Goal: Task Accomplishment & Management: Manage account settings

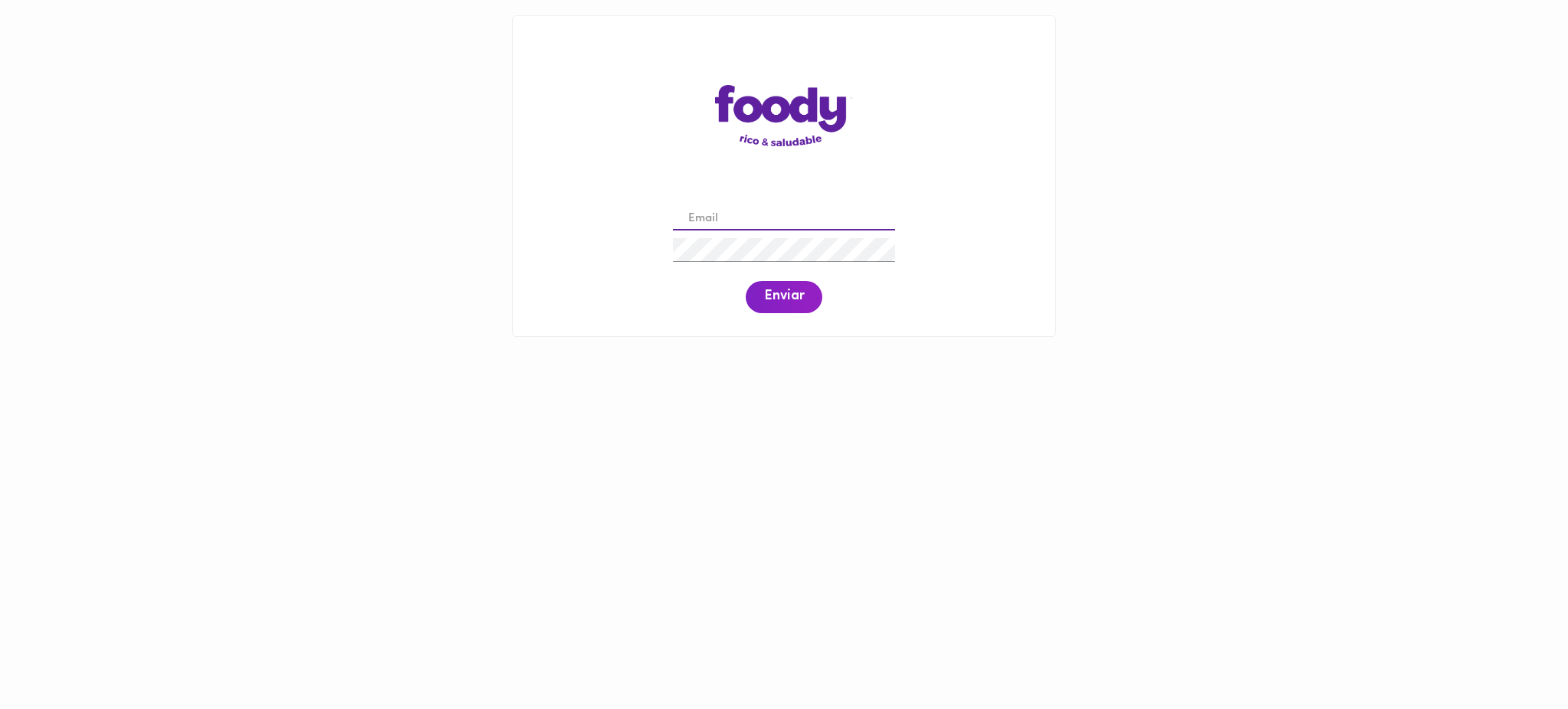
click at [746, 223] on input "email" at bounding box center [784, 220] width 222 height 24
paste input "[PERSON_NAME][EMAIL_ADDRESS][PERSON_NAME][DOMAIN_NAME]"
type input "[PERSON_NAME][EMAIL_ADDRESS][PERSON_NAME][DOMAIN_NAME]"
click at [777, 303] on span "Enviar" at bounding box center [784, 296] width 39 height 16
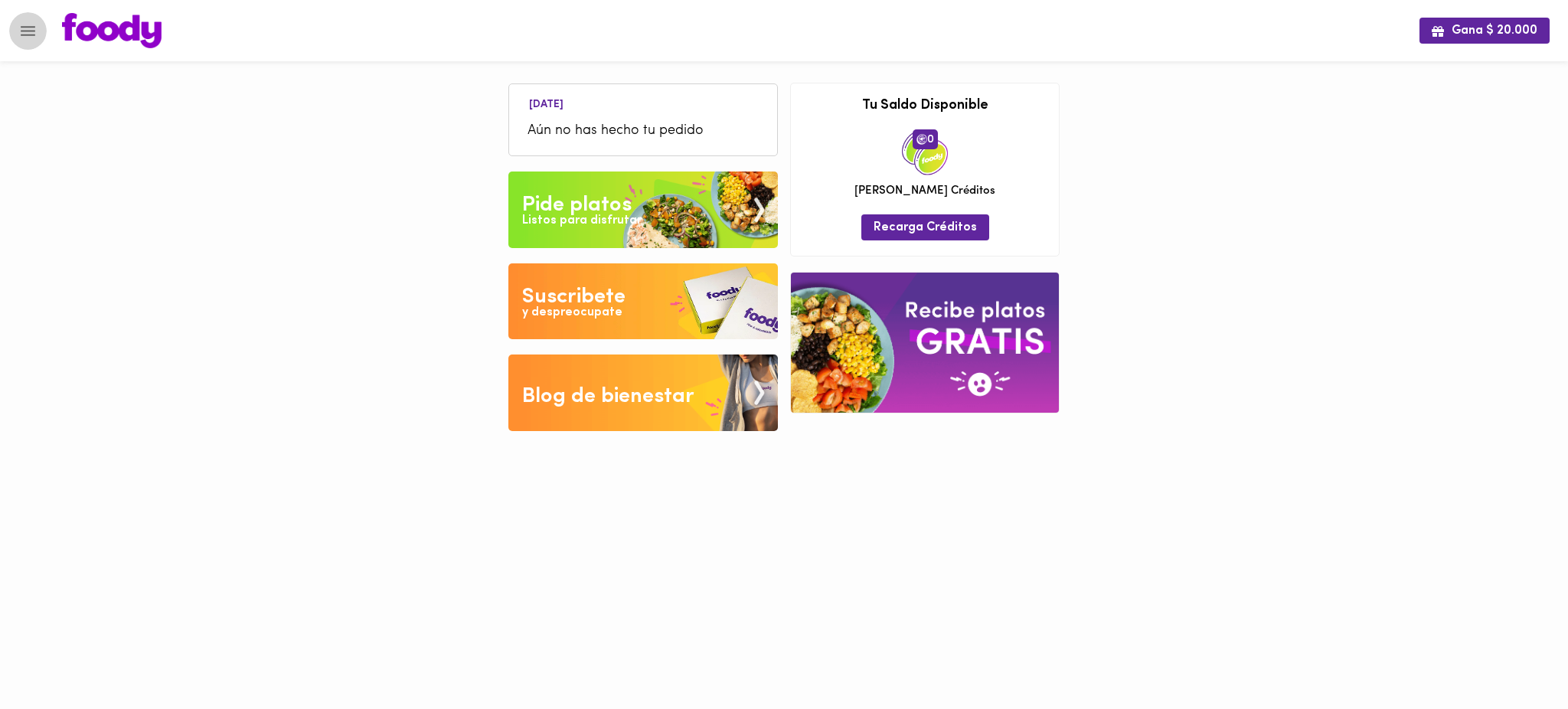
click at [21, 26] on icon "Menu" at bounding box center [28, 30] width 15 height 10
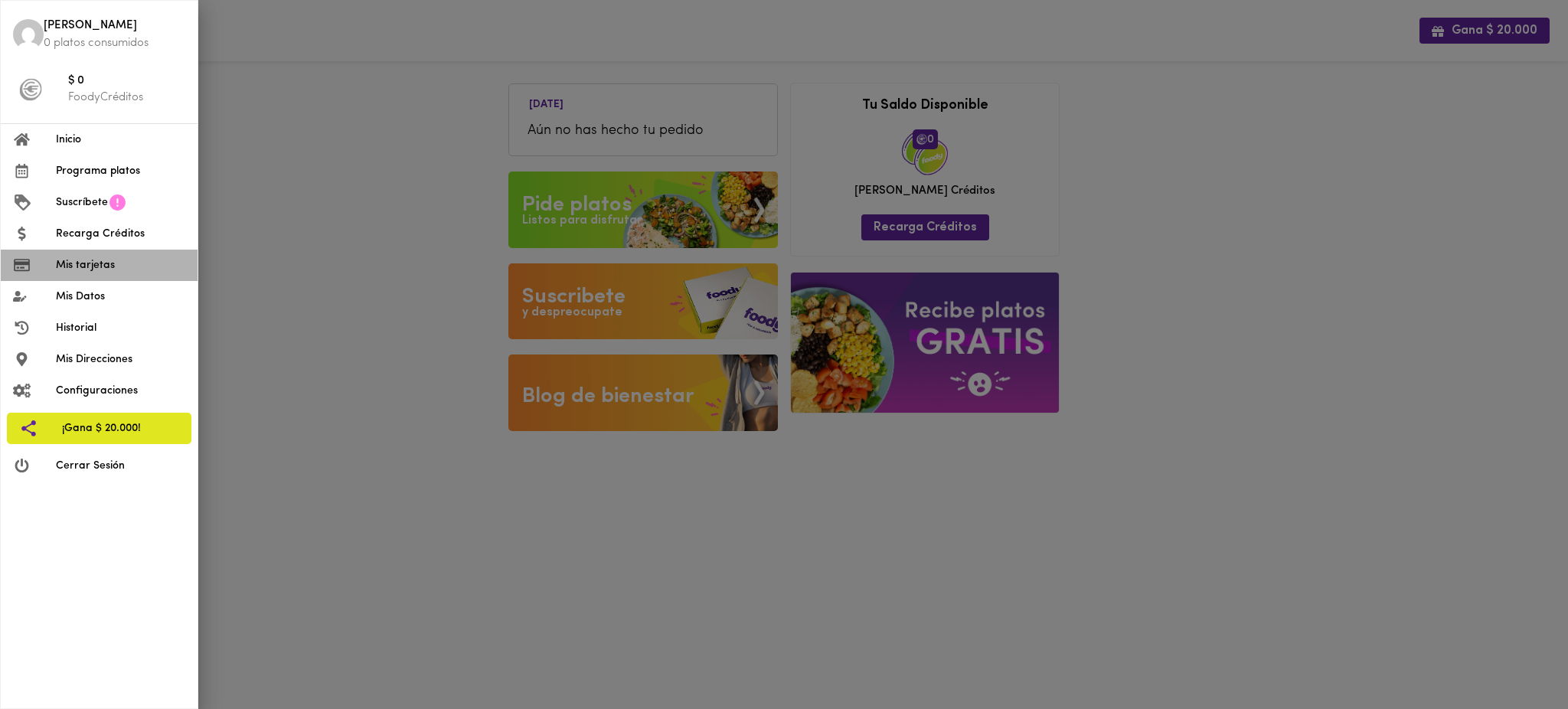
click at [112, 265] on span "Mis tarjetas" at bounding box center [120, 265] width 129 height 16
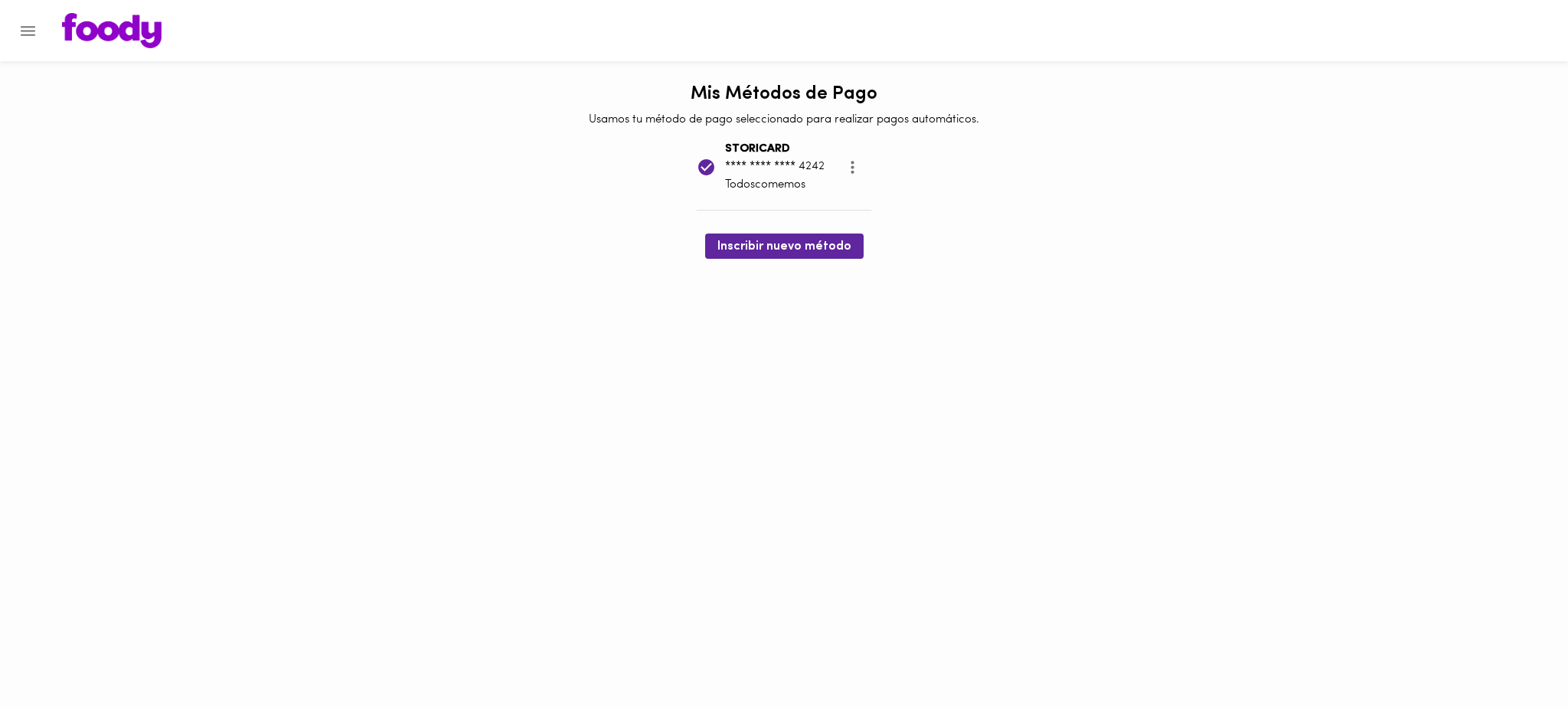
click at [25, 31] on icon "Menu" at bounding box center [27, 30] width 19 height 19
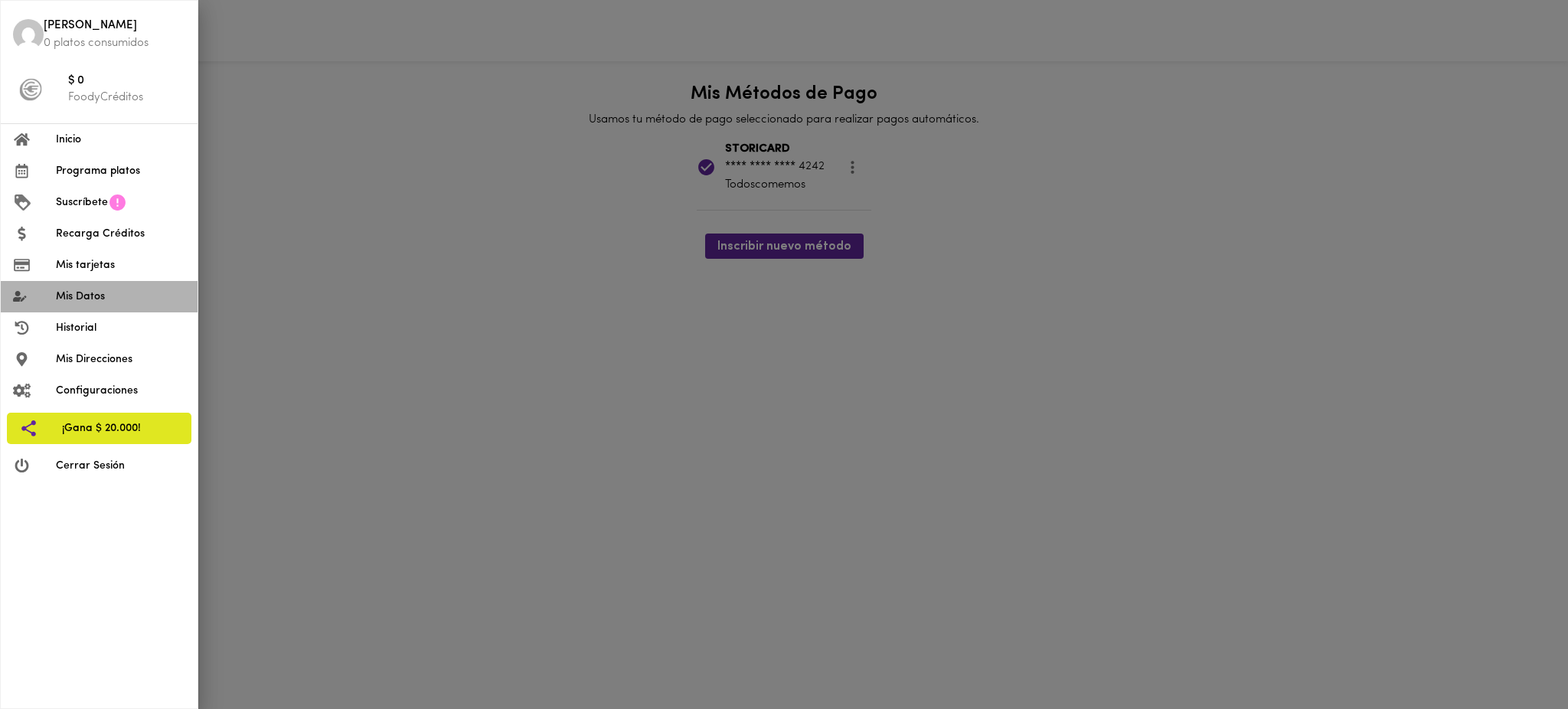
click at [111, 294] on span "Mis Datos" at bounding box center [120, 296] width 129 height 16
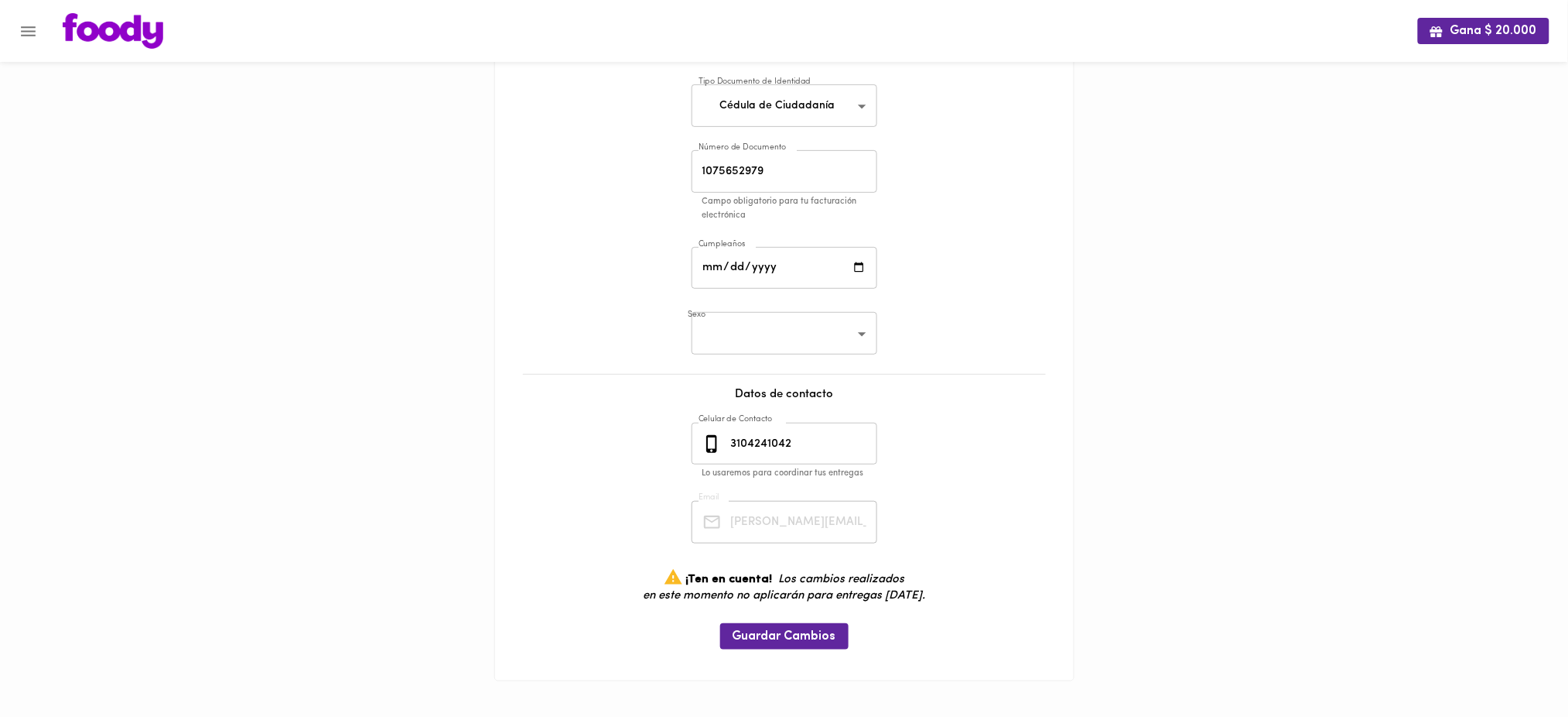
scroll to position [0, 52]
click at [925, 536] on div "Mis Datos Datos Personales Nombre [PERSON_NAME] Nombre Tipo Documento de Identi…" at bounding box center [784, 305] width 548 height 720
click at [925, 542] on div "Mis Datos Datos Personales Nombre [PERSON_NAME] Nombre Tipo Documento de Identi…" at bounding box center [784, 305] width 548 height 720
drag, startPoint x: 802, startPoint y: 441, endPoint x: 724, endPoint y: 427, distance: 79.2
click at [724, 427] on div "[PHONE_NUMBER] Celular de Contacto" at bounding box center [784, 444] width 186 height 43
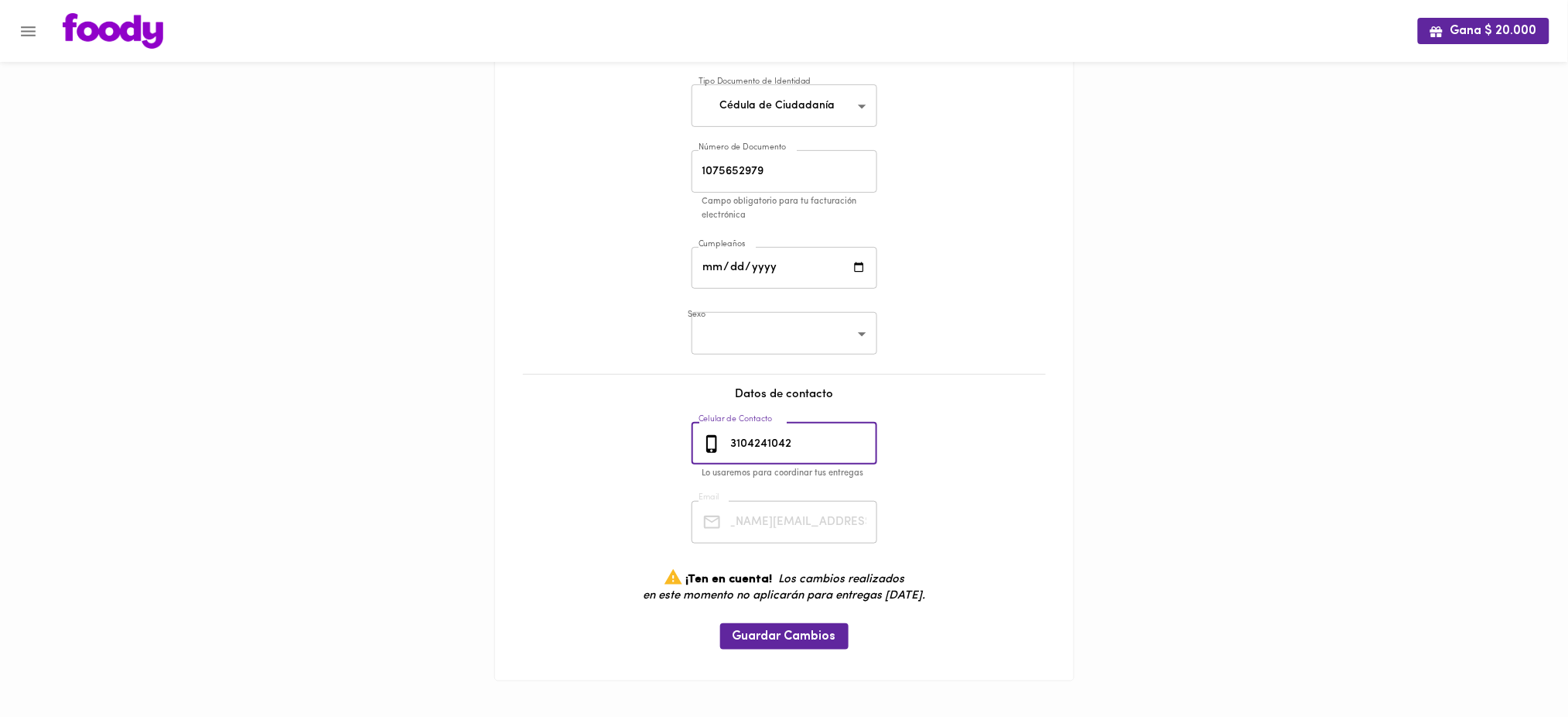
click at [30, 26] on icon "Menu" at bounding box center [29, 31] width 15 height 10
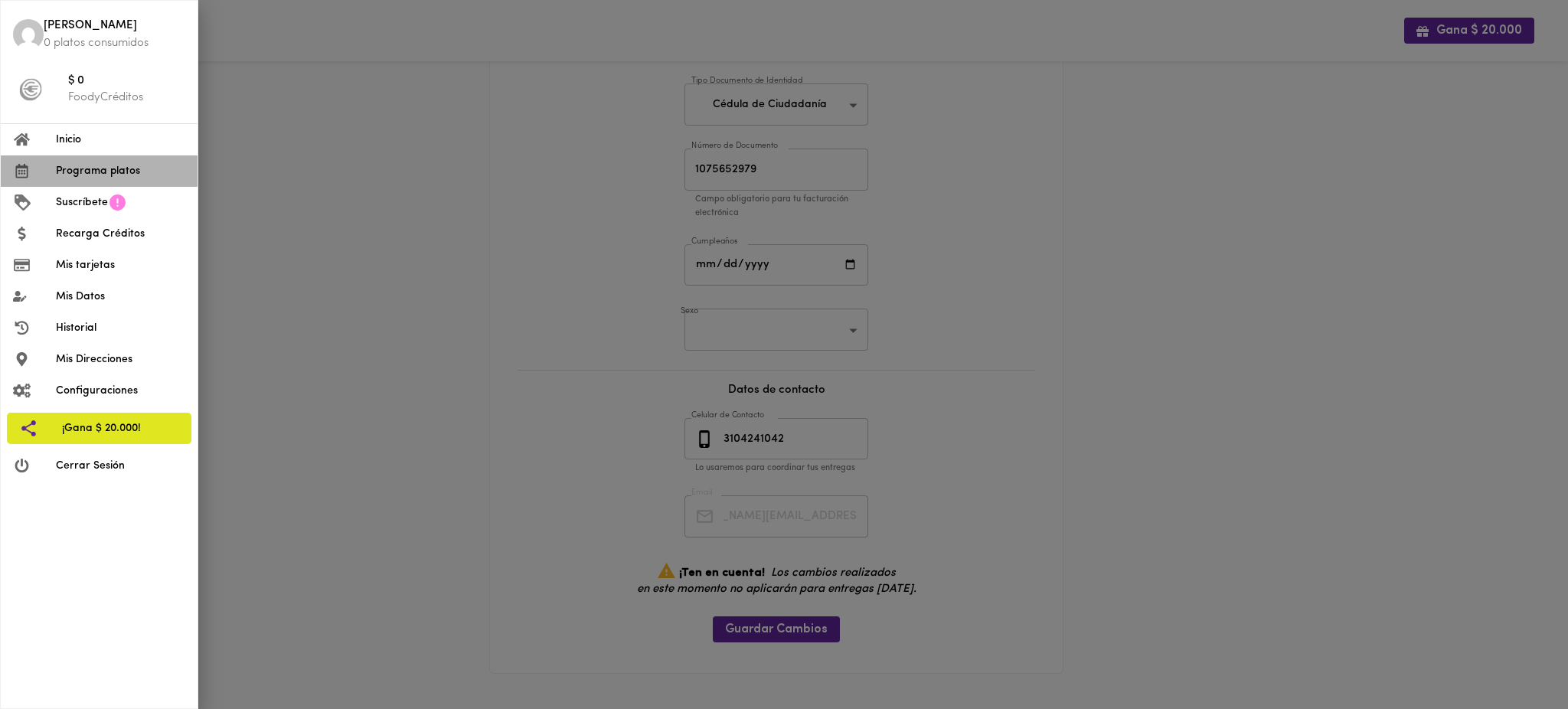
click at [92, 170] on span "Programa platos" at bounding box center [120, 171] width 129 height 16
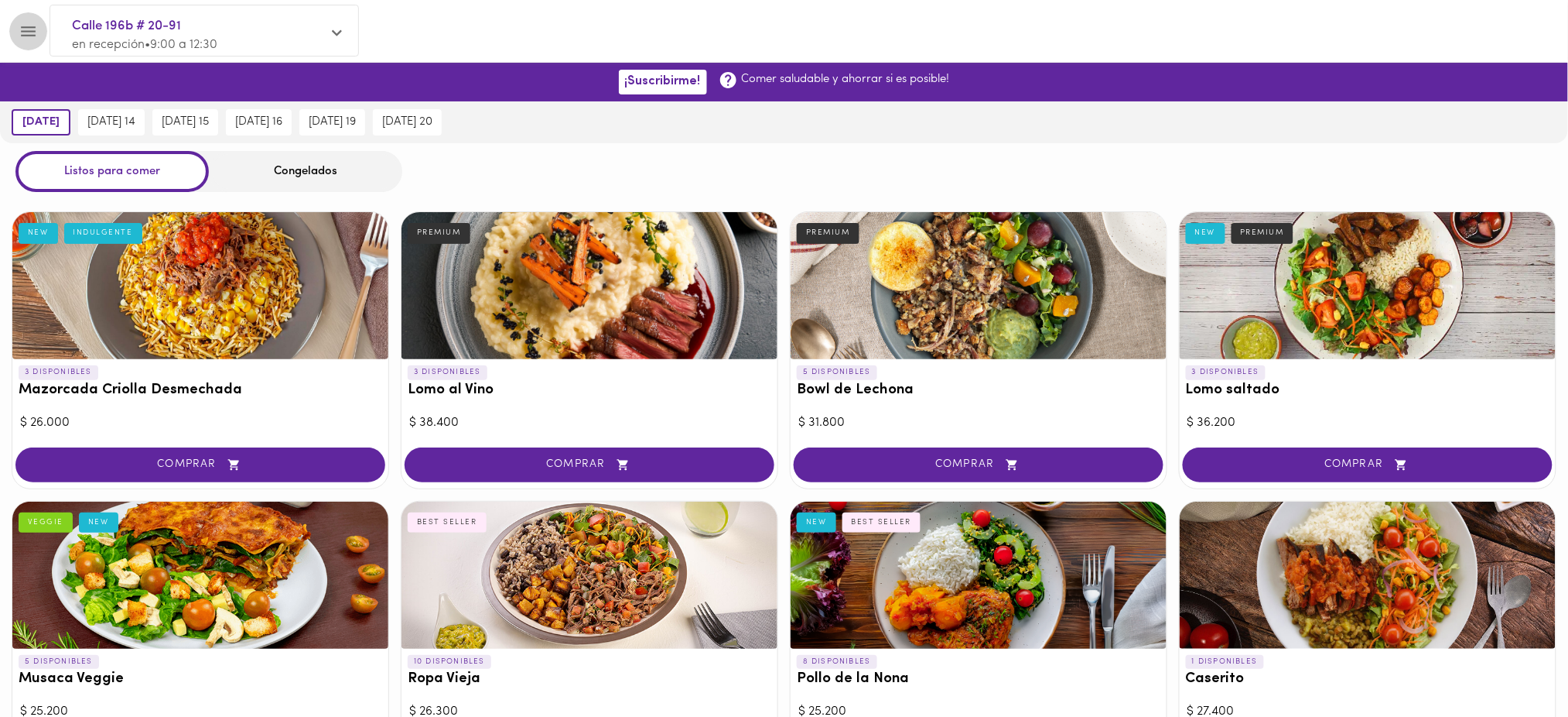
click at [30, 25] on icon "Menu" at bounding box center [28, 31] width 19 height 19
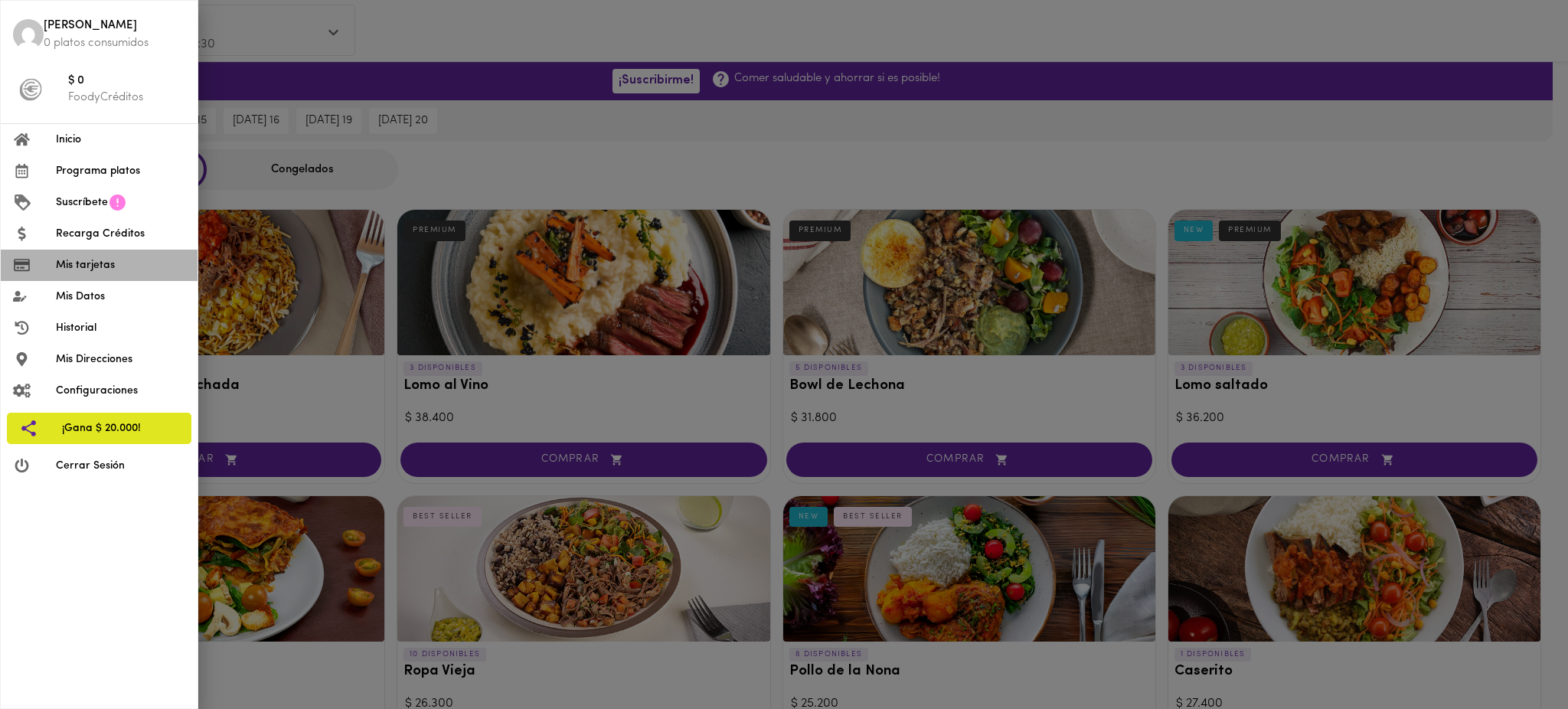
click at [84, 264] on span "Mis tarjetas" at bounding box center [120, 265] width 129 height 16
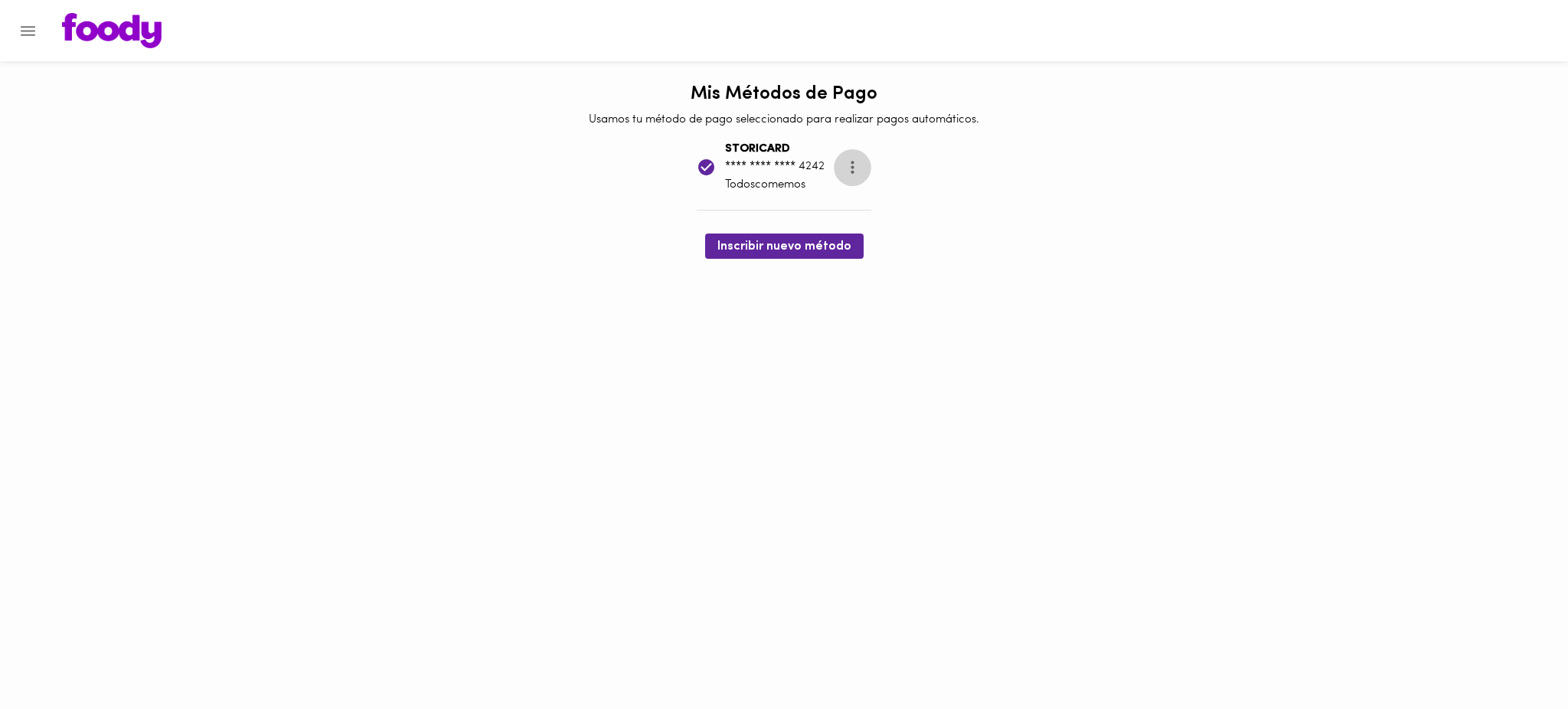
click at [860, 170] on icon "more" at bounding box center [852, 167] width 19 height 19
click at [868, 169] on ul "Eliminar" at bounding box center [868, 168] width 64 height 38
click at [949, 168] on div at bounding box center [784, 354] width 1568 height 709
click at [851, 166] on icon "more" at bounding box center [852, 167] width 19 height 19
click at [987, 185] on div at bounding box center [784, 354] width 1568 height 709
